Goal: Complete application form

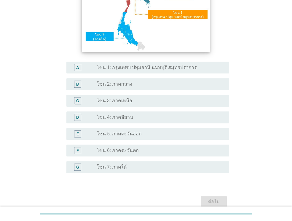
scroll to position [119, 0]
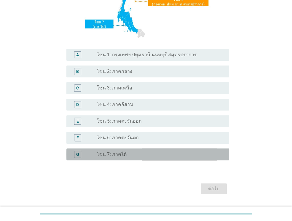
click at [116, 152] on label "โซน 7: ภาคใต้" at bounding box center [112, 154] width 30 height 6
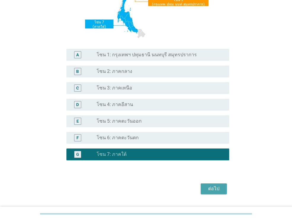
click at [218, 193] on button "ต่อไป" at bounding box center [214, 188] width 26 height 11
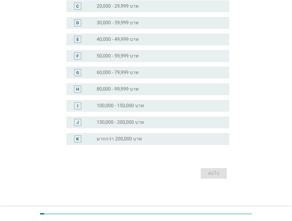
scroll to position [0, 0]
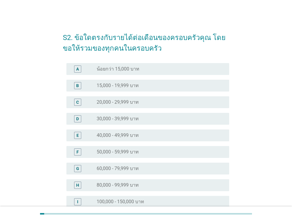
click at [137, 102] on label "20,000 - 29,999 บาท" at bounding box center [118, 102] width 42 height 6
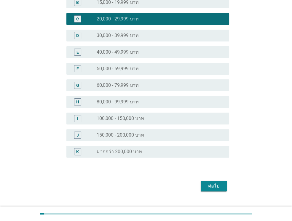
scroll to position [96, 0]
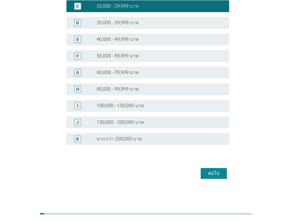
click at [205, 171] on div "ต่อไป" at bounding box center [213, 173] width 17 height 7
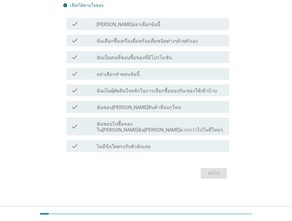
scroll to position [0, 0]
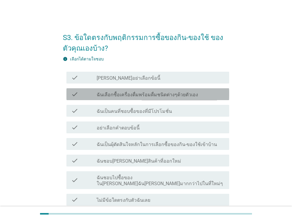
click at [149, 98] on div "check check_box_outline_blank ฉันเลือกซื้อเครื่องดื่มพร้อมดื่มชนิดต่างๆด้วยตัวเ…" at bounding box center [147, 94] width 163 height 12
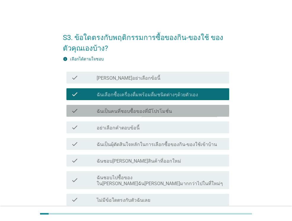
click at [146, 112] on label "ฉันเป็นคนที่ชอบซื้อของที่มีโปรโมชั่น" at bounding box center [134, 111] width 75 height 6
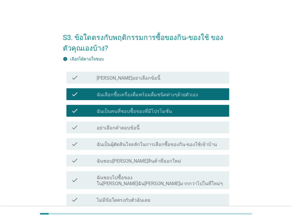
click at [139, 144] on label "ฉันเป็นผุ้ตัดสินใจหลักในการเลือกซื้อของกิน-ของใช้เข้าบ้าน" at bounding box center [157, 145] width 120 height 6
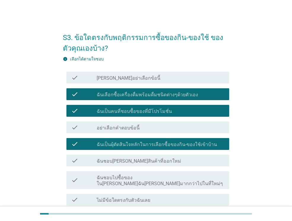
click at [181, 177] on label "ฉันชอบไปซื้อของใน[PERSON_NAME]ฉัน[PERSON_NAME]มากกว่าไปในที่ใหม่ๆ" at bounding box center [161, 181] width 128 height 12
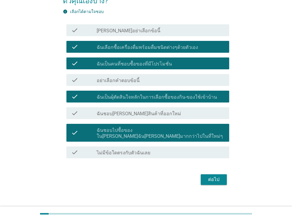
scroll to position [47, 0]
click at [205, 174] on button "ต่อไป" at bounding box center [214, 179] width 26 height 11
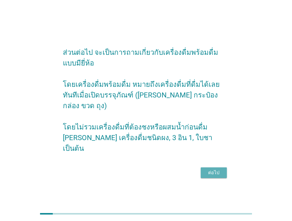
click at [203, 168] on button "ต่อไป" at bounding box center [214, 172] width 26 height 11
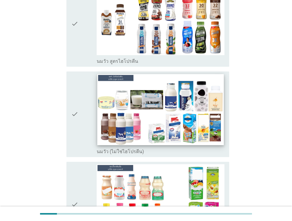
scroll to position [148, 0]
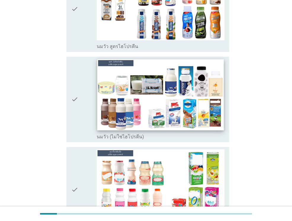
click at [165, 87] on img at bounding box center [160, 94] width 126 height 71
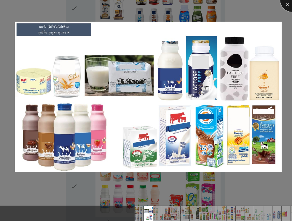
click at [284, 7] on div at bounding box center [292, 0] width 24 height 24
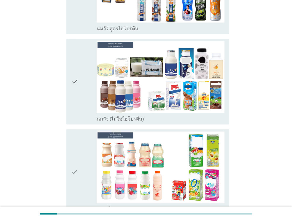
scroll to position [170, 0]
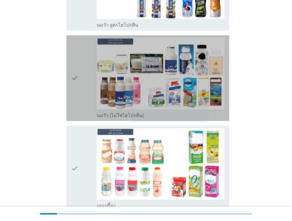
click at [74, 68] on icon "check" at bounding box center [74, 78] width 7 height 81
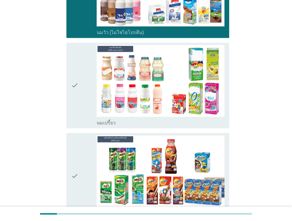
scroll to position [258, 0]
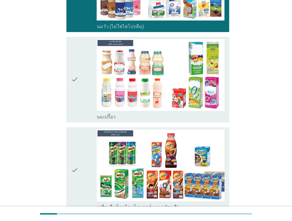
click at [75, 69] on icon "check" at bounding box center [74, 79] width 7 height 81
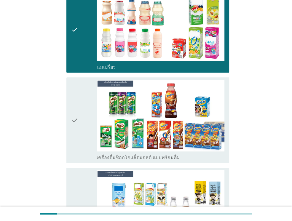
scroll to position [318, 0]
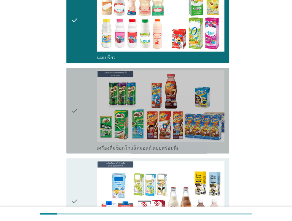
click at [74, 93] on icon "check" at bounding box center [74, 110] width 7 height 81
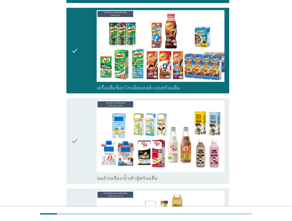
scroll to position [436, 0]
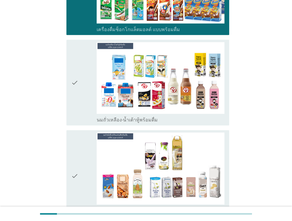
click at [75, 85] on icon "check" at bounding box center [74, 82] width 7 height 81
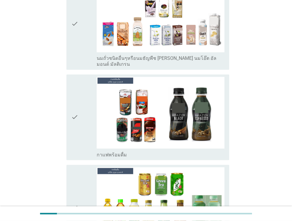
scroll to position [614, 0]
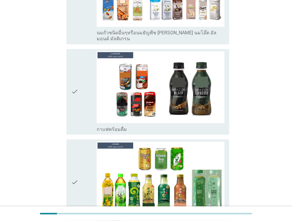
click at [82, 74] on div "check" at bounding box center [83, 91] width 25 height 81
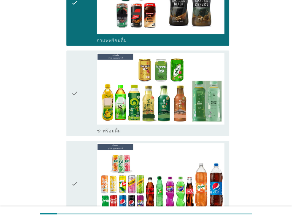
click at [81, 84] on div "check" at bounding box center [83, 93] width 25 height 81
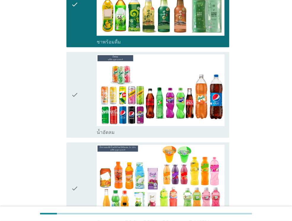
scroll to position [792, 0]
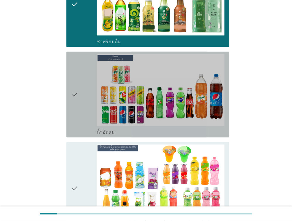
click at [79, 92] on div "check" at bounding box center [83, 94] width 25 height 81
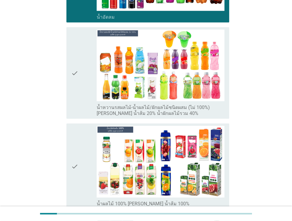
scroll to position [911, 0]
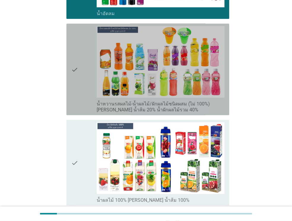
click at [79, 70] on div "check" at bounding box center [83, 69] width 25 height 87
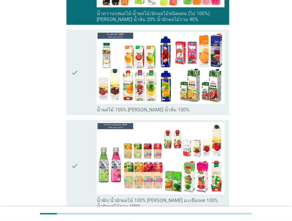
scroll to position [1000, 0]
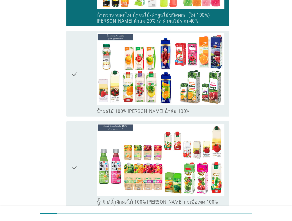
click at [71, 53] on icon "check" at bounding box center [74, 73] width 7 height 81
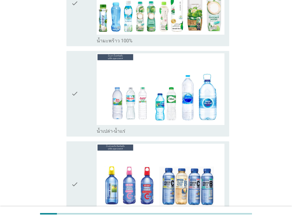
scroll to position [1355, 0]
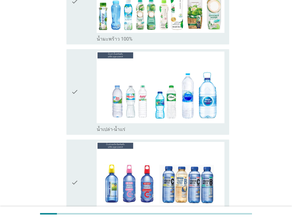
click at [78, 68] on icon "check" at bounding box center [74, 92] width 7 height 81
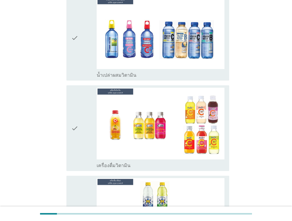
scroll to position [1533, 0]
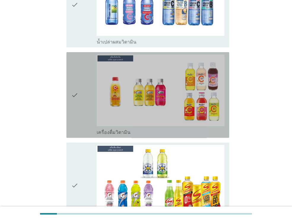
click at [77, 70] on icon "check" at bounding box center [74, 95] width 7 height 81
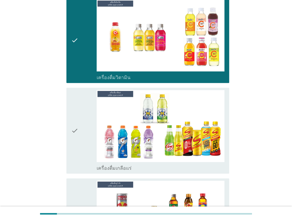
scroll to position [1592, 0]
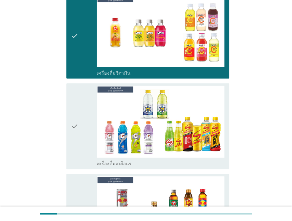
click at [77, 89] on icon "check" at bounding box center [74, 126] width 7 height 81
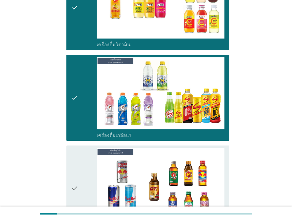
scroll to position [1622, 0]
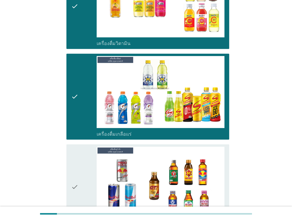
click at [79, 147] on div "check" at bounding box center [83, 187] width 25 height 81
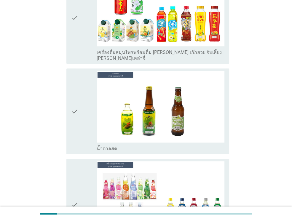
scroll to position [1889, 0]
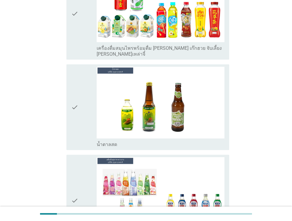
click at [76, 75] on icon "check" at bounding box center [74, 107] width 7 height 81
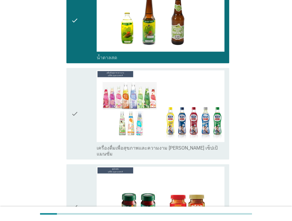
scroll to position [1978, 0]
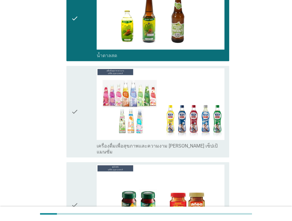
click at [82, 86] on div "check" at bounding box center [83, 111] width 25 height 87
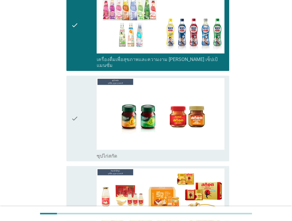
scroll to position [2067, 0]
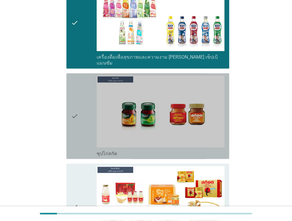
click at [76, 84] on icon "check" at bounding box center [74, 116] width 7 height 81
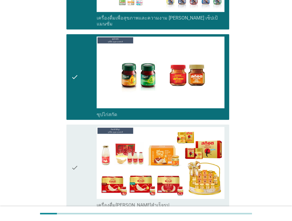
scroll to position [2125, 0]
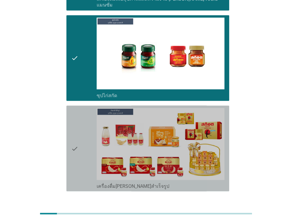
click at [75, 108] on icon "check" at bounding box center [74, 148] width 7 height 81
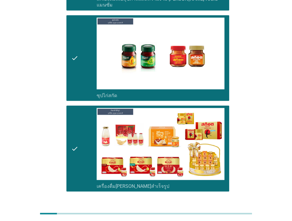
click at [217, 209] on div "ต่อไป" at bounding box center [213, 212] width 17 height 7
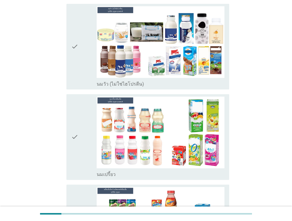
scroll to position [59, 0]
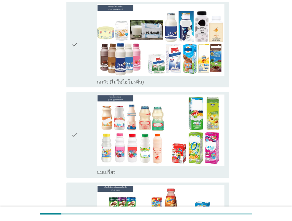
click at [74, 55] on icon "check" at bounding box center [74, 44] width 7 height 81
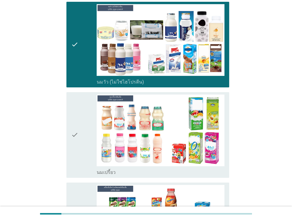
click at [79, 104] on div "check" at bounding box center [83, 135] width 25 height 81
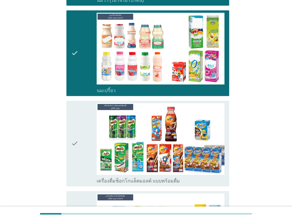
scroll to position [148, 0]
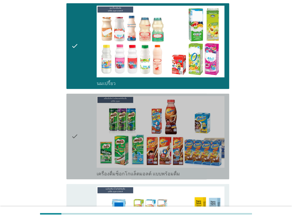
click at [79, 107] on div "check" at bounding box center [83, 136] width 25 height 81
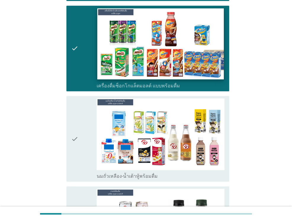
scroll to position [237, 0]
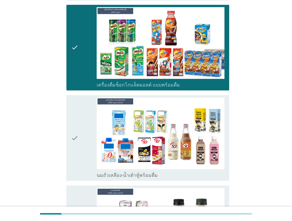
click at [76, 128] on icon "check" at bounding box center [74, 138] width 7 height 81
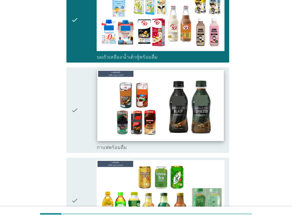
scroll to position [356, 0]
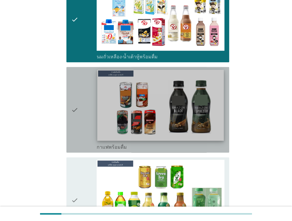
click at [100, 106] on img at bounding box center [160, 105] width 126 height 71
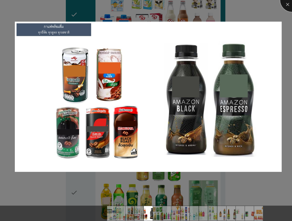
click at [287, 6] on div at bounding box center [292, 0] width 24 height 24
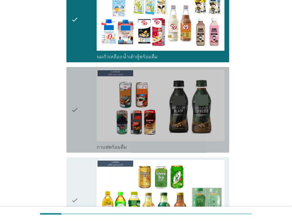
click at [71, 105] on icon "check" at bounding box center [74, 109] width 7 height 81
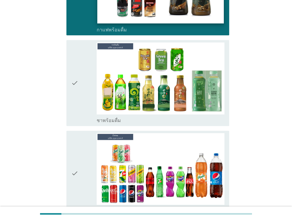
scroll to position [474, 0]
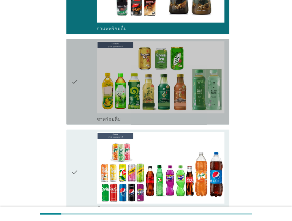
click at [85, 101] on div "check" at bounding box center [83, 81] width 25 height 81
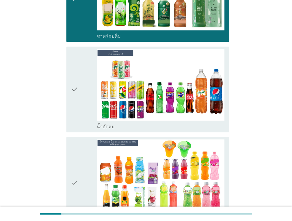
scroll to position [563, 0]
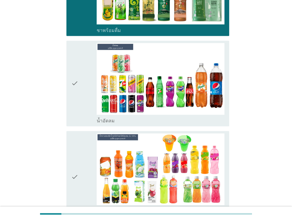
click at [74, 89] on icon "check" at bounding box center [74, 83] width 7 height 81
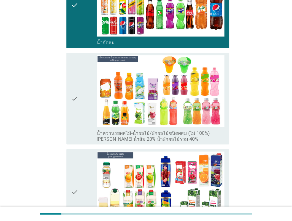
scroll to position [652, 0]
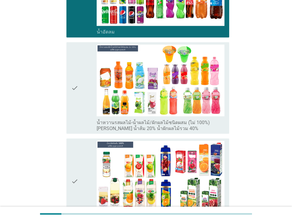
click at [78, 85] on icon "check" at bounding box center [74, 87] width 7 height 87
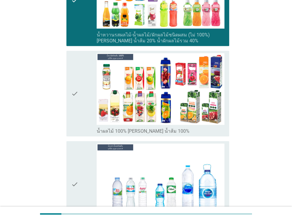
scroll to position [741, 0]
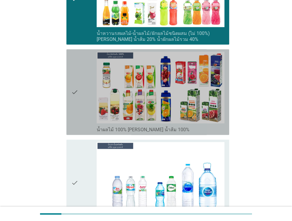
click at [83, 94] on div "check" at bounding box center [83, 92] width 25 height 81
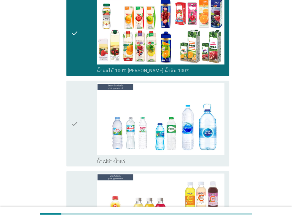
scroll to position [830, 0]
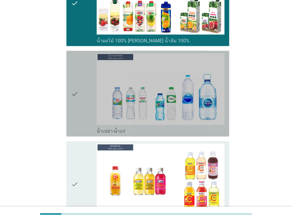
click at [77, 95] on icon "check" at bounding box center [74, 93] width 7 height 81
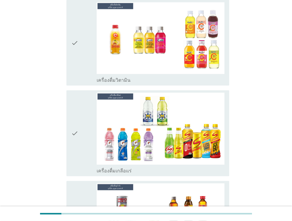
scroll to position [1008, 0]
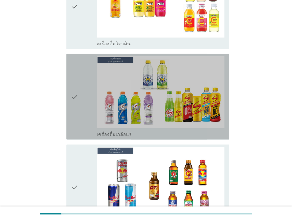
click at [75, 98] on icon "check" at bounding box center [74, 96] width 7 height 81
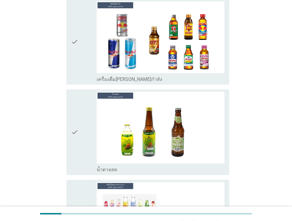
scroll to position [1156, 0]
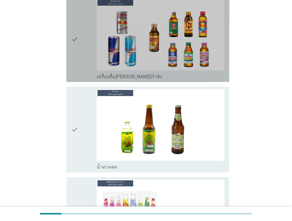
click at [82, 55] on div "check" at bounding box center [83, 39] width 25 height 81
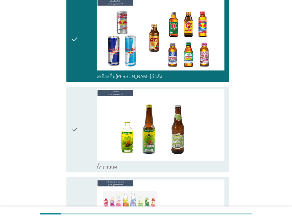
click at [73, 129] on icon "check" at bounding box center [74, 129] width 7 height 81
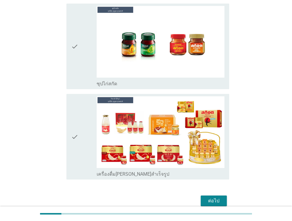
scroll to position [1445, 0]
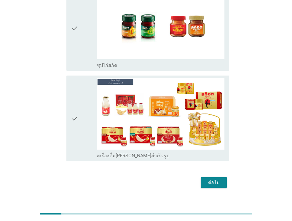
click at [218, 179] on div "ต่อไป" at bounding box center [146, 182] width 166 height 14
click at [219, 179] on div "ต่อไป" at bounding box center [213, 182] width 17 height 7
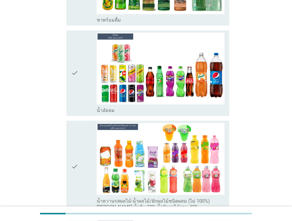
scroll to position [623, 0]
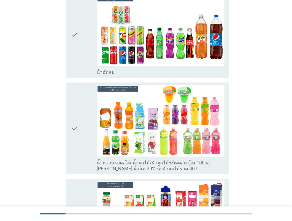
click at [77, 36] on icon "check" at bounding box center [74, 34] width 7 height 81
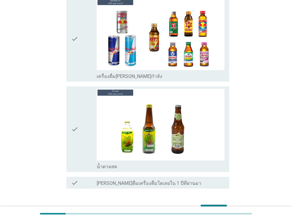
scroll to position [1111, 0]
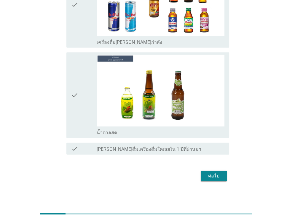
click at [213, 173] on div "ต่อไป" at bounding box center [213, 176] width 17 height 7
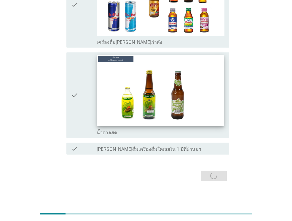
scroll to position [0, 0]
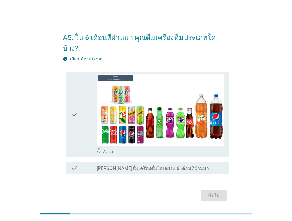
click at [89, 102] on div "check" at bounding box center [83, 114] width 25 height 81
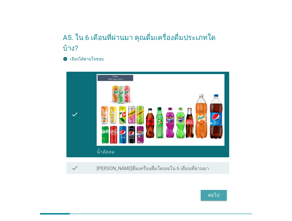
click at [211, 192] on div "ต่อไป" at bounding box center [213, 195] width 17 height 7
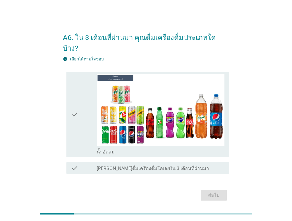
click at [65, 101] on div "check check_box น้ำอัดลม" at bounding box center [146, 114] width 166 height 90
click at [74, 105] on icon "check" at bounding box center [74, 114] width 7 height 81
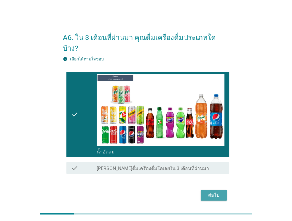
click at [208, 192] on div "ต่อไป" at bounding box center [213, 195] width 17 height 7
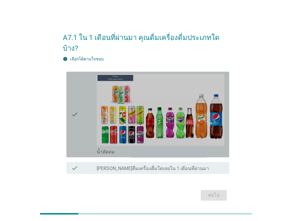
click at [83, 110] on div "check" at bounding box center [83, 114] width 25 height 81
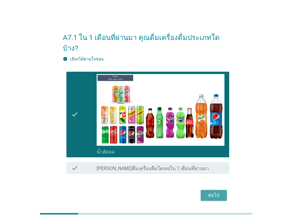
click at [213, 192] on div "ต่อไป" at bounding box center [213, 195] width 17 height 7
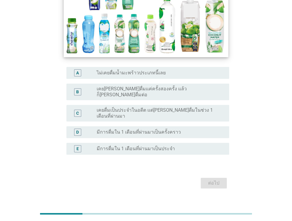
scroll to position [105, 0]
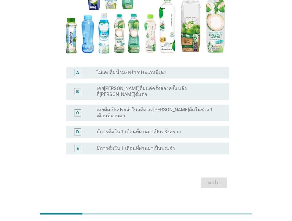
click at [151, 73] on label "ไม่เคยดื่มน้ำมะพร้าวประเภทนี้เลย" at bounding box center [131, 73] width 69 height 6
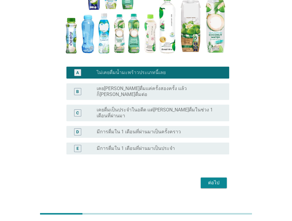
click at [205, 179] on div "ต่อไป" at bounding box center [213, 182] width 17 height 7
